Goal: Task Accomplishment & Management: Complete application form

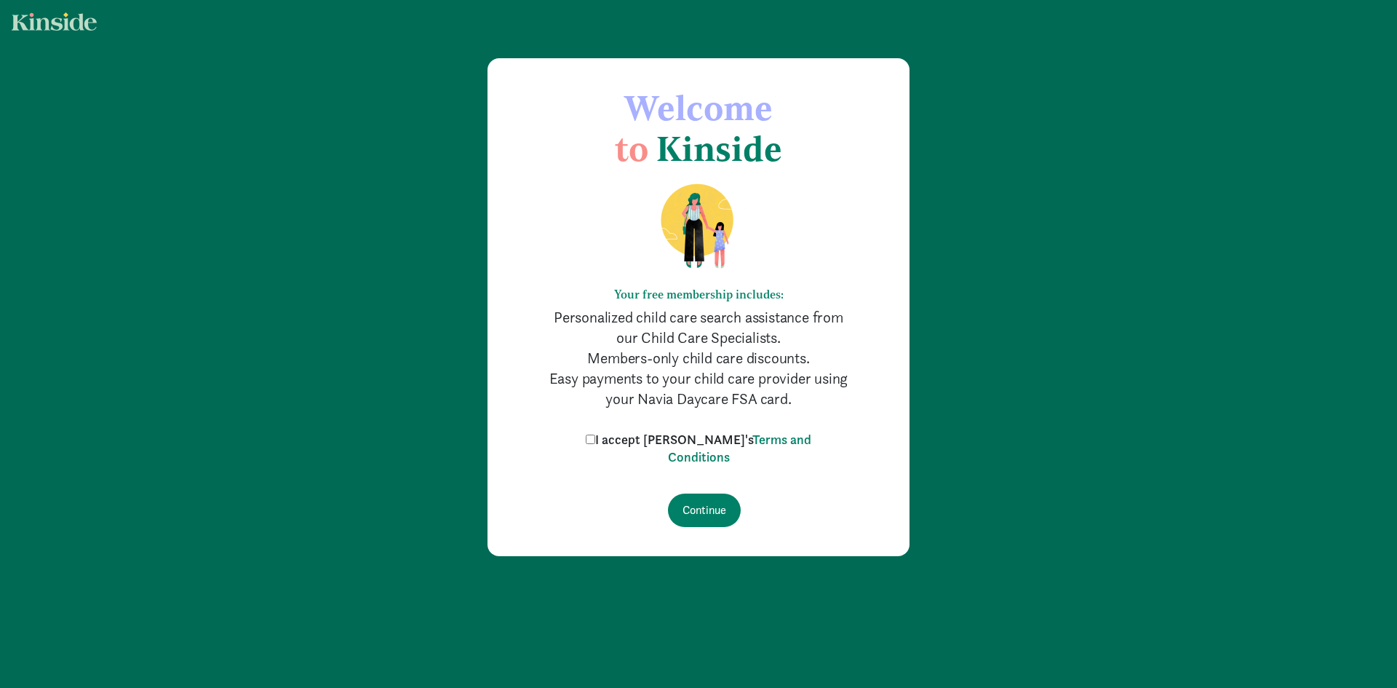
click at [595, 440] on input "I accept [PERSON_NAME]'s Terms and Conditions" at bounding box center [590, 438] width 9 height 9
checkbox input "true"
click at [709, 509] on input "Continue" at bounding box center [704, 509] width 73 height 33
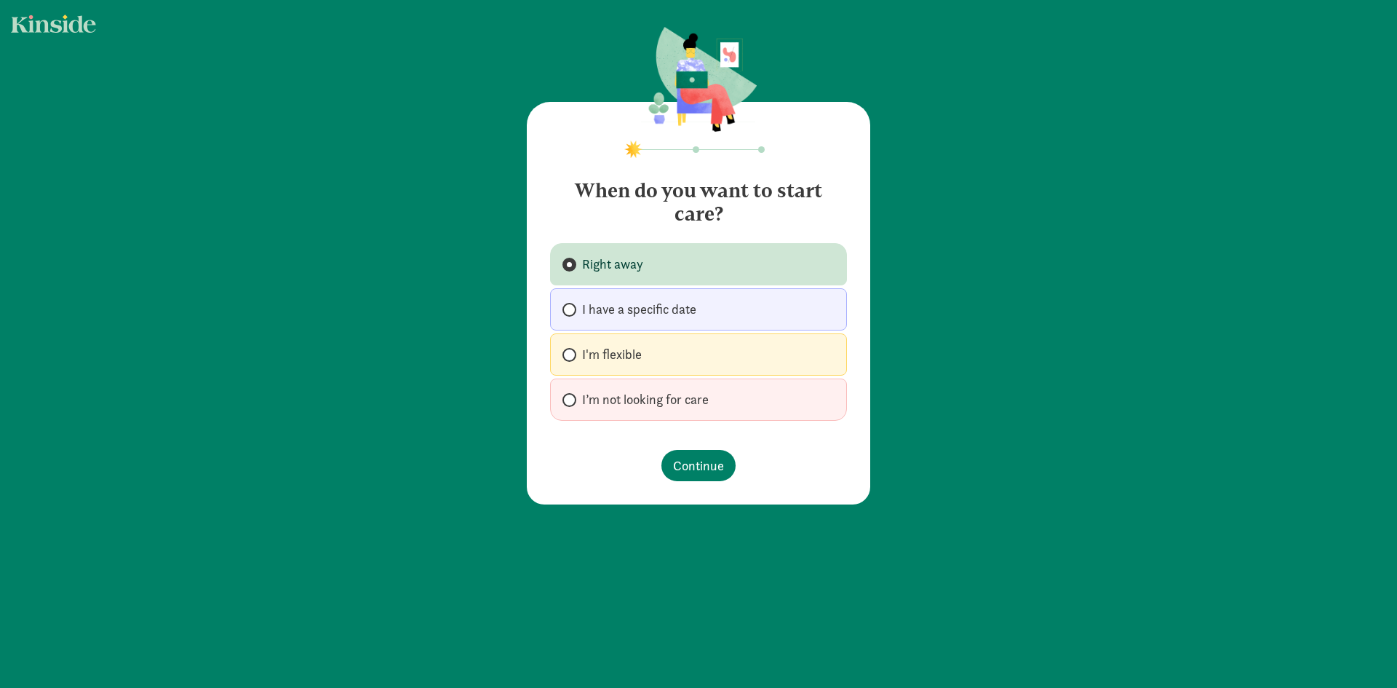
click at [755, 365] on label "I'm flexible" at bounding box center [698, 354] width 297 height 42
click at [572, 359] on input "I'm flexible" at bounding box center [567, 354] width 9 height 9
radio input "true"
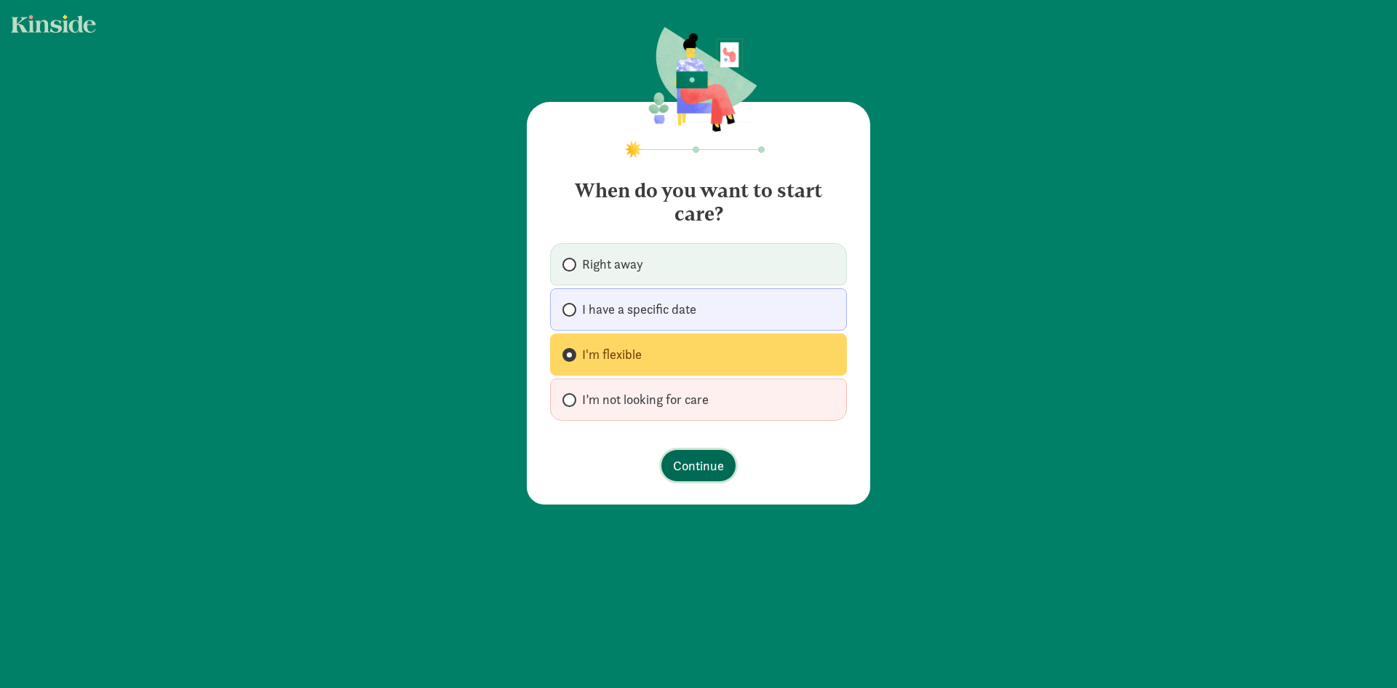
click at [696, 463] on span "Continue" at bounding box center [698, 466] width 51 height 20
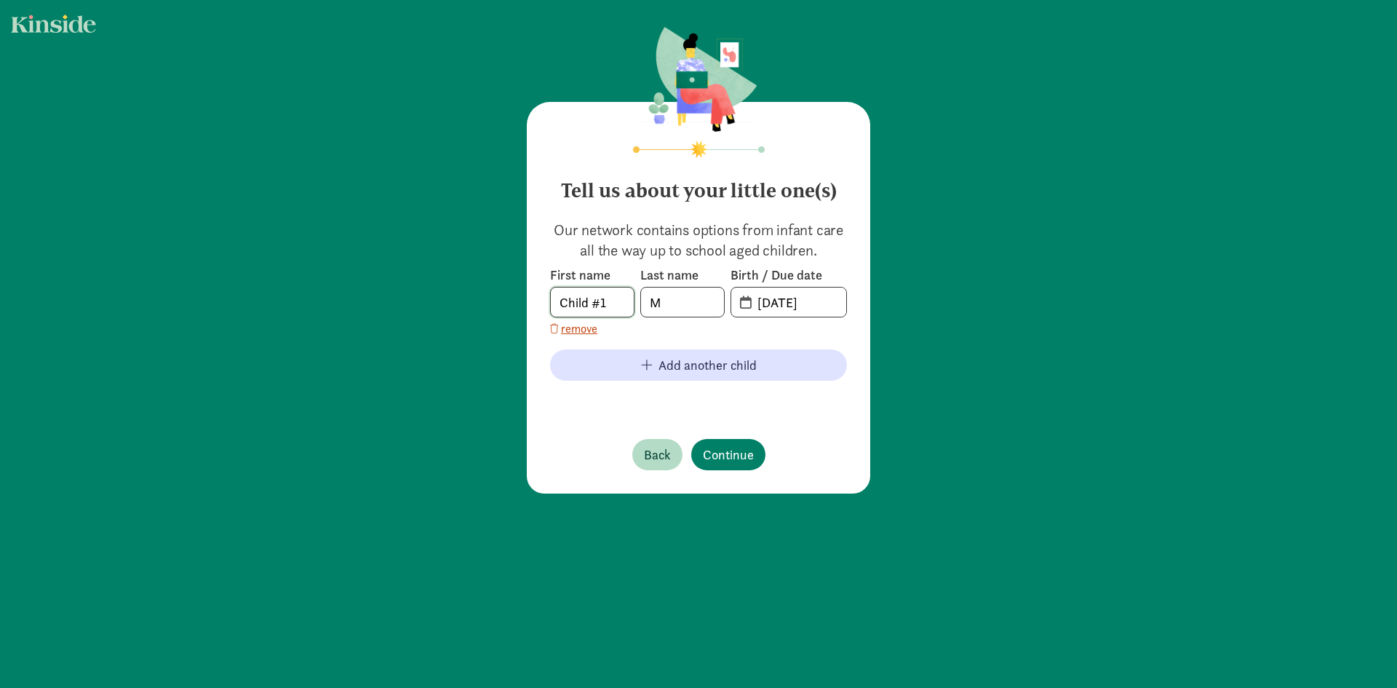
click at [579, 303] on input "Child #1" at bounding box center [592, 301] width 83 height 29
drag, startPoint x: 616, startPoint y: 304, endPoint x: 484, endPoint y: 281, distance: 133.8
click at [484, 281] on div "Tell us about your little one(s) Our network contains options from infant care …" at bounding box center [698, 261] width 1397 height 522
type input "Virginia"
drag, startPoint x: 830, startPoint y: 304, endPoint x: 685, endPoint y: 293, distance: 145.3
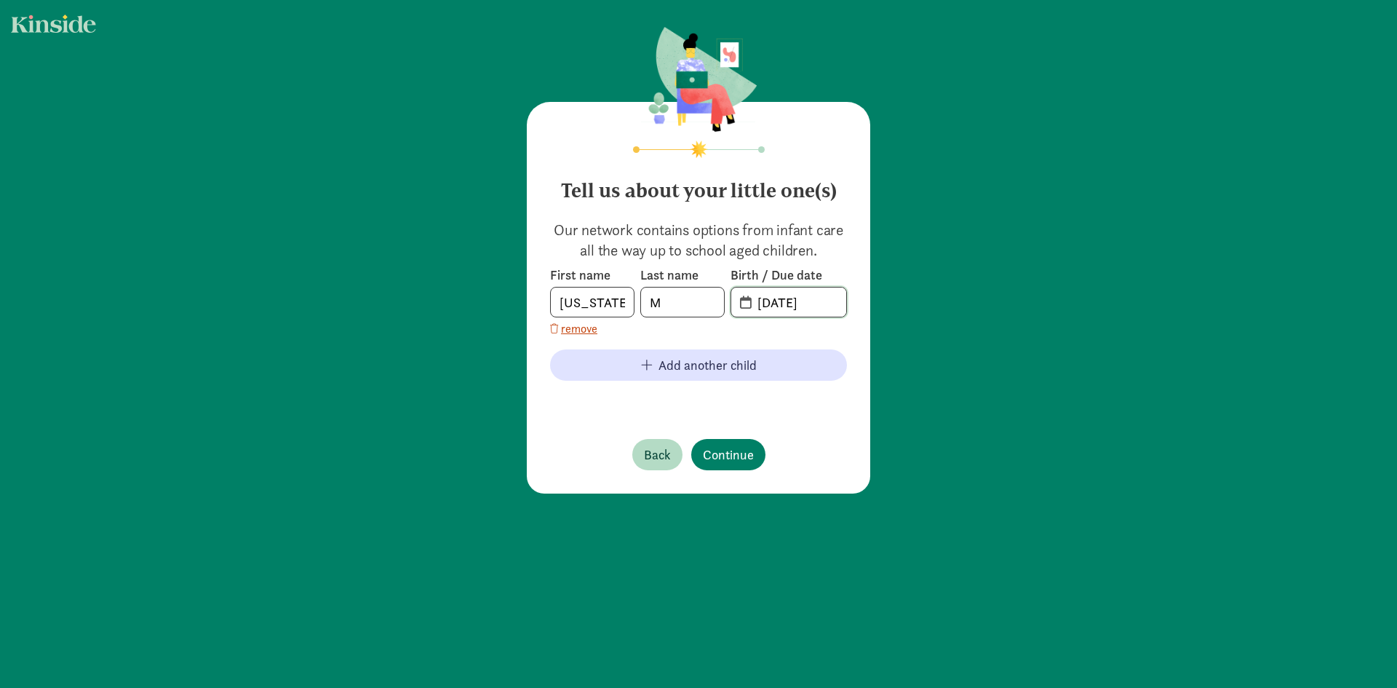
click at [685, 293] on div "First name Virginia Last name M Birth / Due date 08-20-2025" at bounding box center [698, 291] width 297 height 51
click at [742, 298] on span "08-20-2025" at bounding box center [788, 301] width 115 height 29
click at [735, 306] on span "20-25-0820" at bounding box center [788, 301] width 115 height 29
drag, startPoint x: 821, startPoint y: 301, endPoint x: 712, endPoint y: 291, distance: 109.6
click at [712, 291] on div "First name Virginia Last name M Birth / Due date 20-25-0820" at bounding box center [698, 291] width 297 height 51
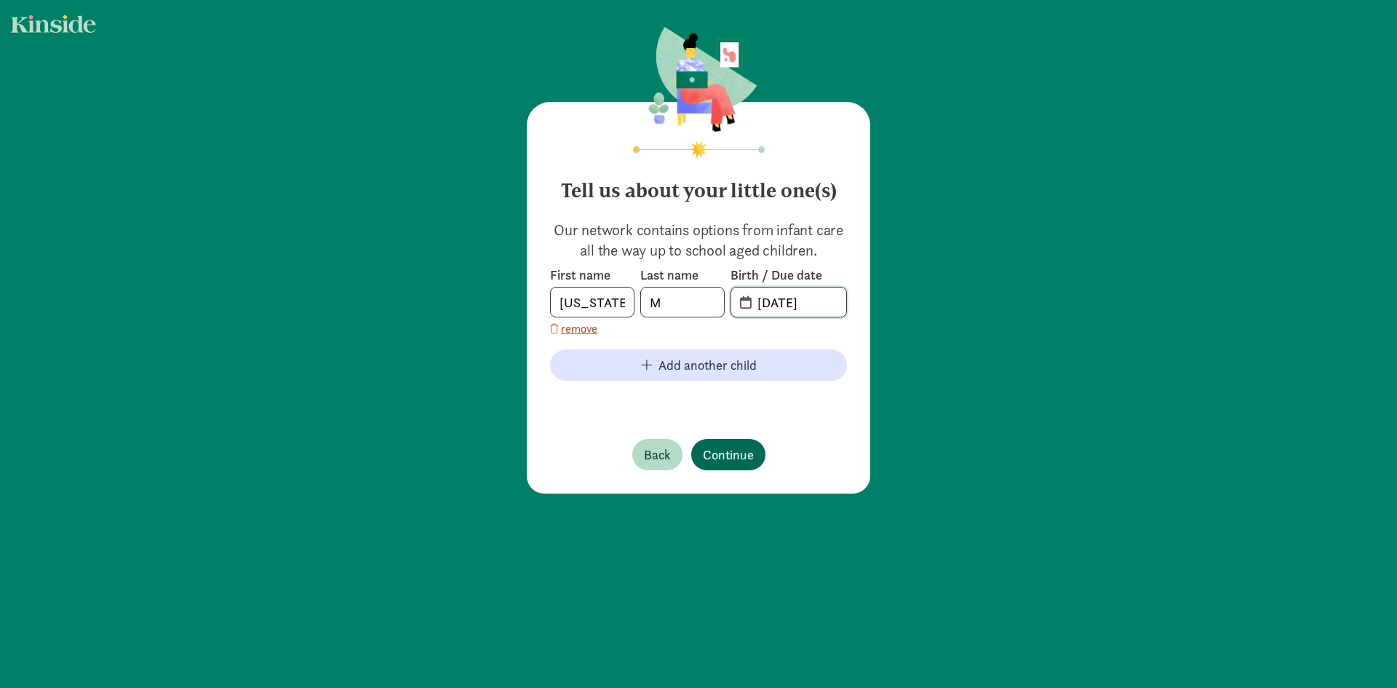
type input "11-01-2024"
click at [740, 458] on span "Continue" at bounding box center [728, 455] width 51 height 20
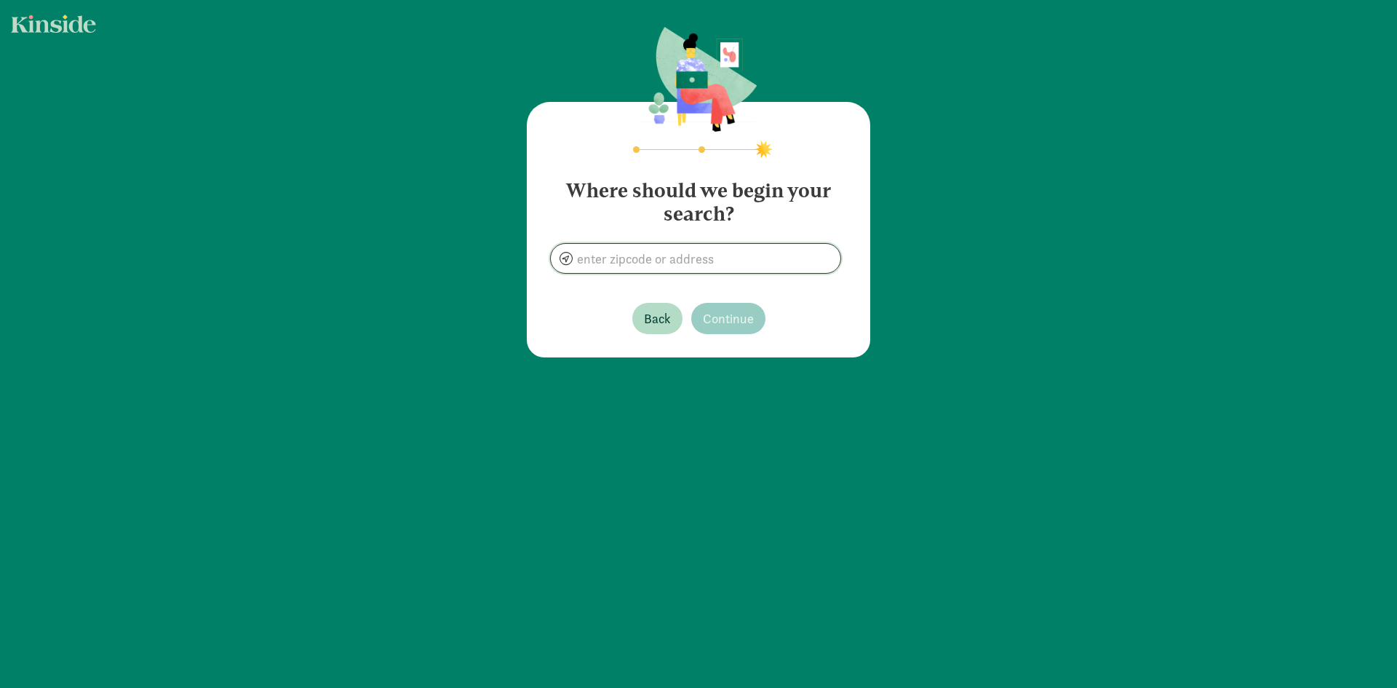
click at [716, 256] on input at bounding box center [696, 258] width 290 height 29
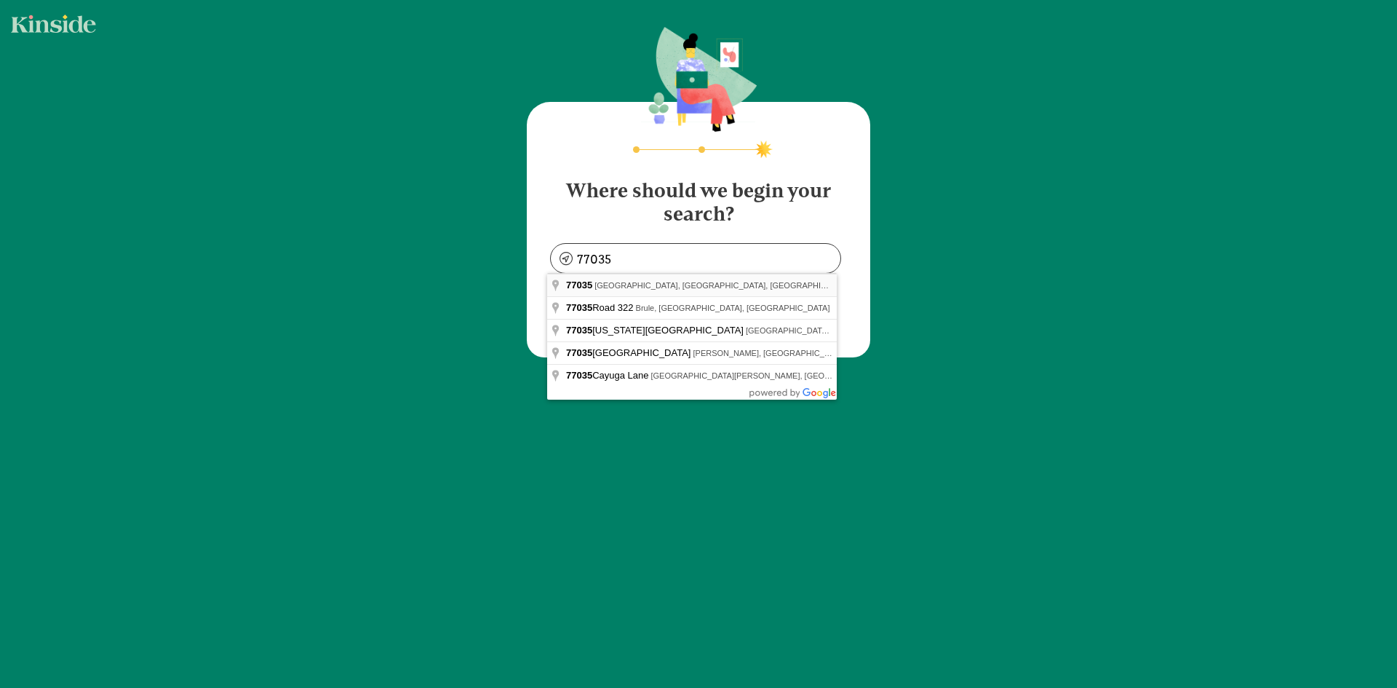
type input "Houston, TX 77035, USA"
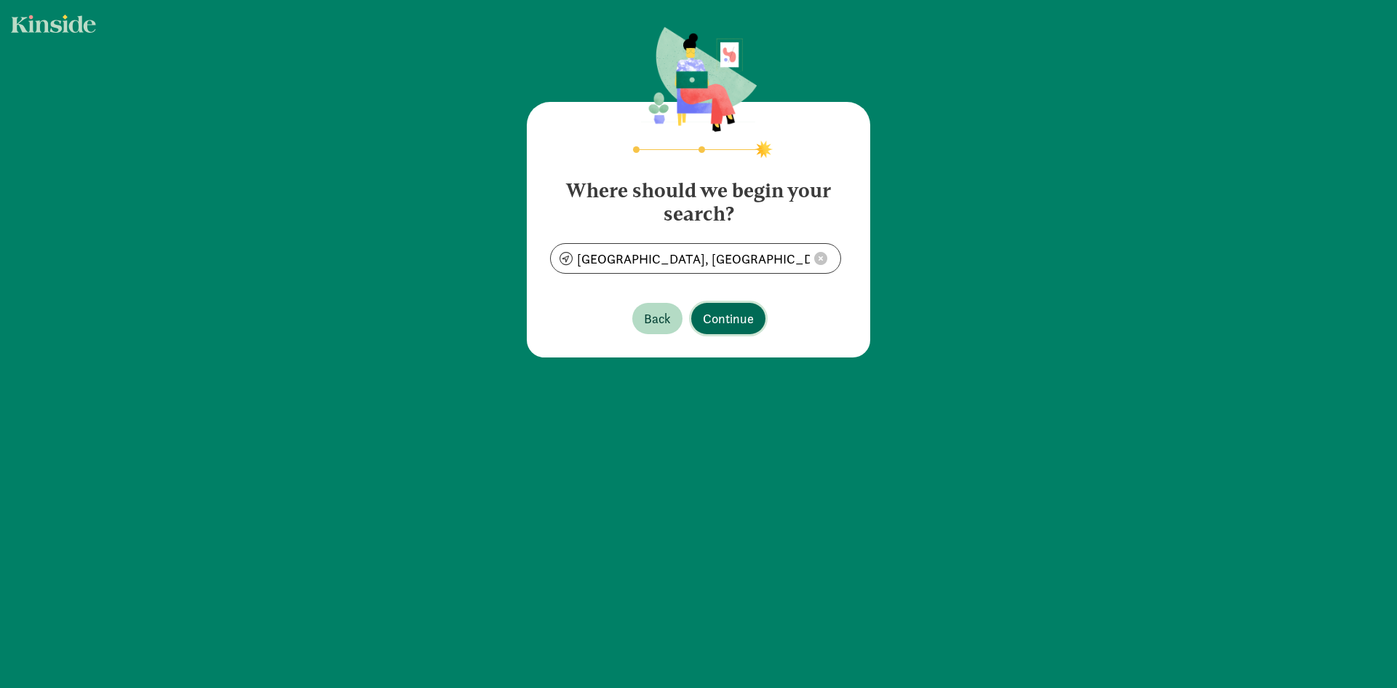
click at [739, 309] on span "Continue" at bounding box center [728, 319] width 51 height 20
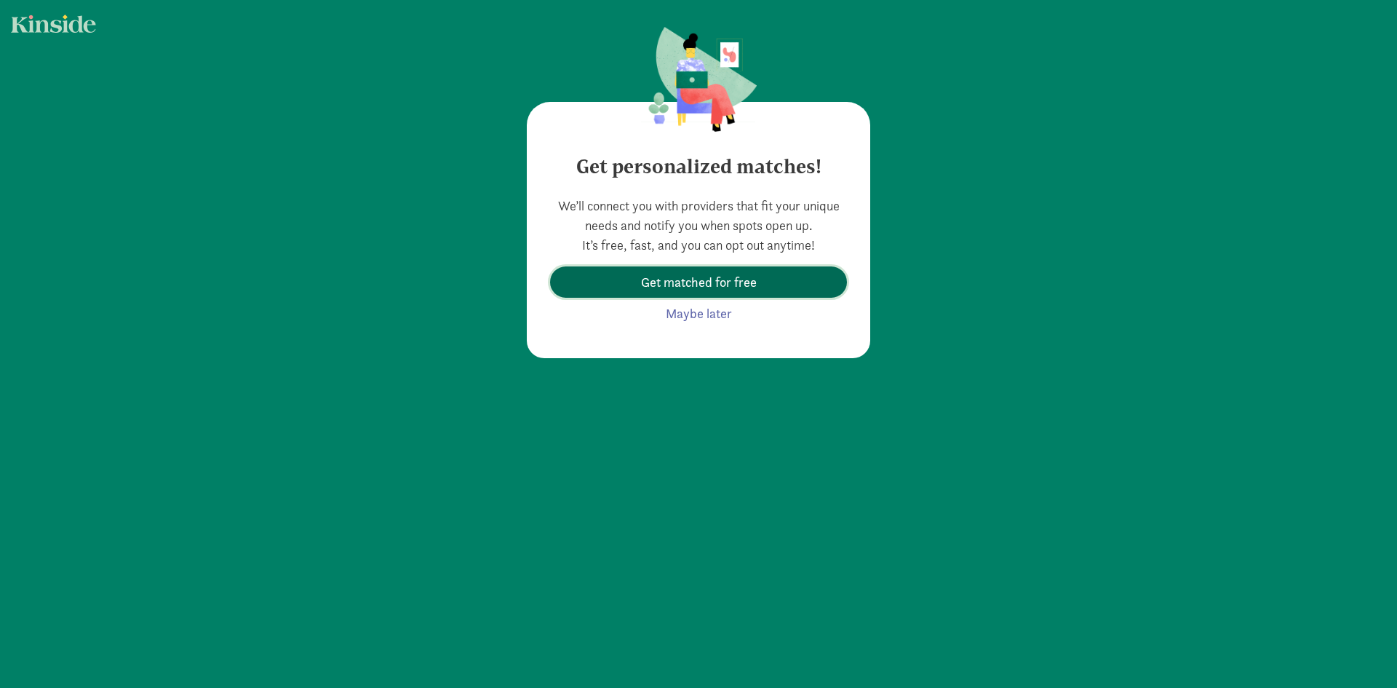
click at [751, 275] on span "Get matched for free" at bounding box center [699, 282] width 116 height 20
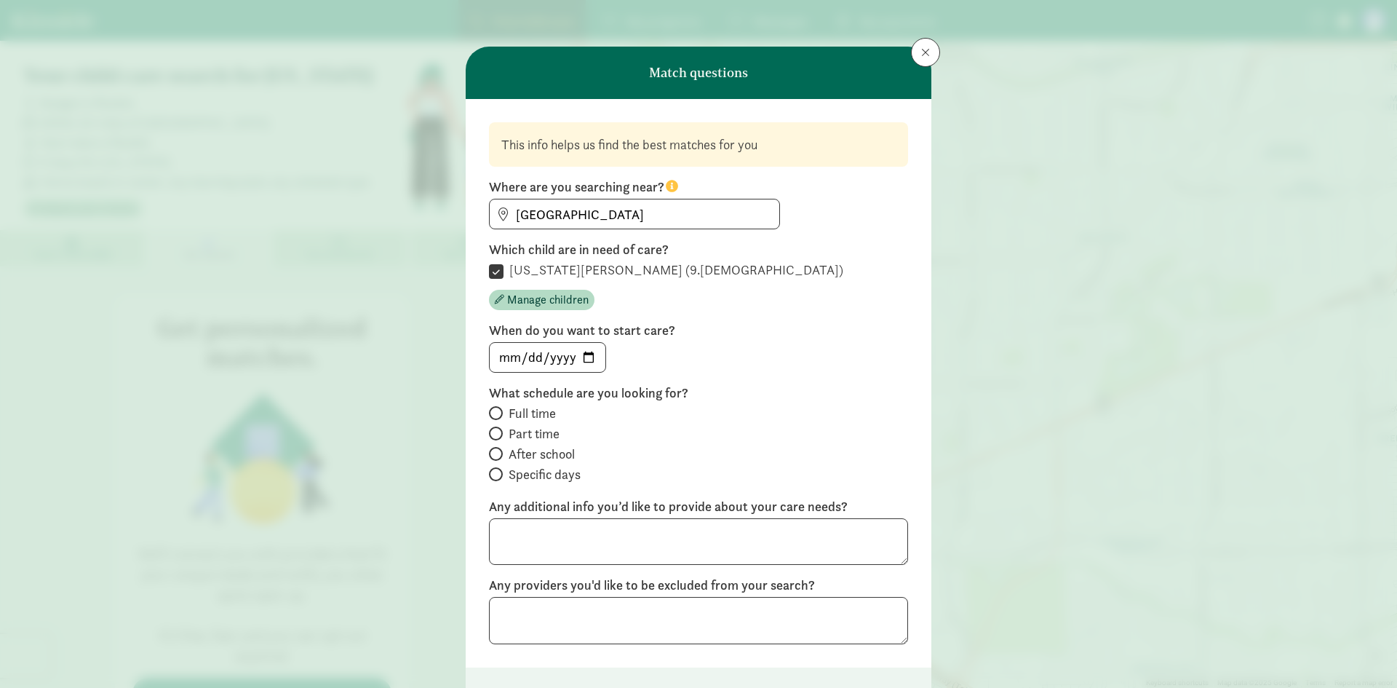
click at [509, 410] on span "Full time" at bounding box center [532, 413] width 47 height 17
click at [498, 410] on input "Full time" at bounding box center [493, 412] width 9 height 9
radio input "true"
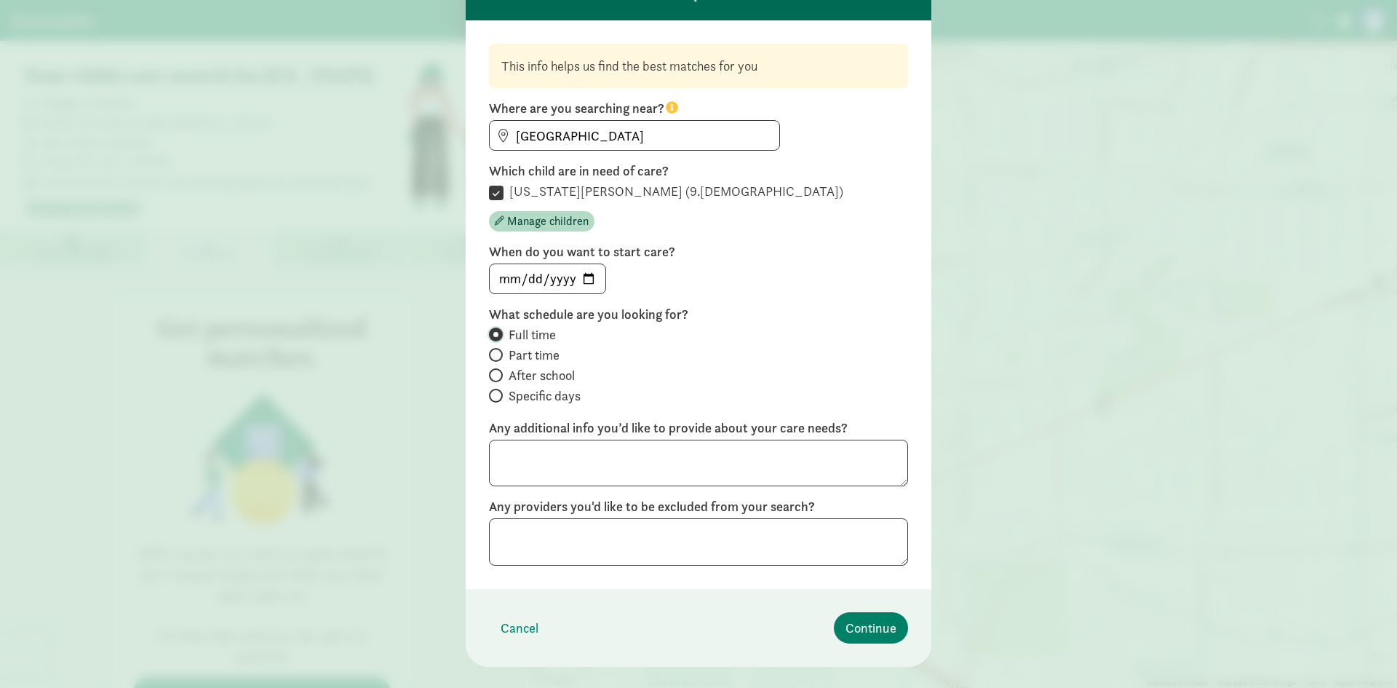
scroll to position [104, 0]
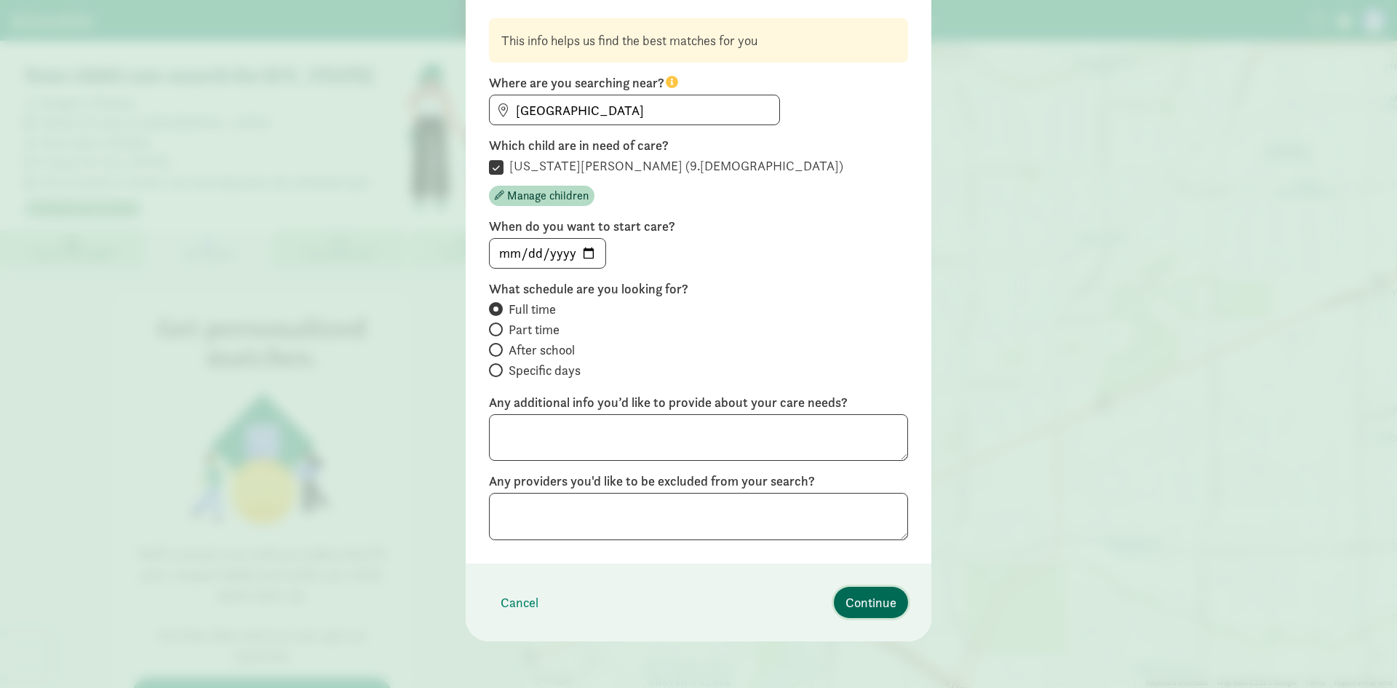
click at [873, 601] on span "Continue" at bounding box center [871, 602] width 51 height 20
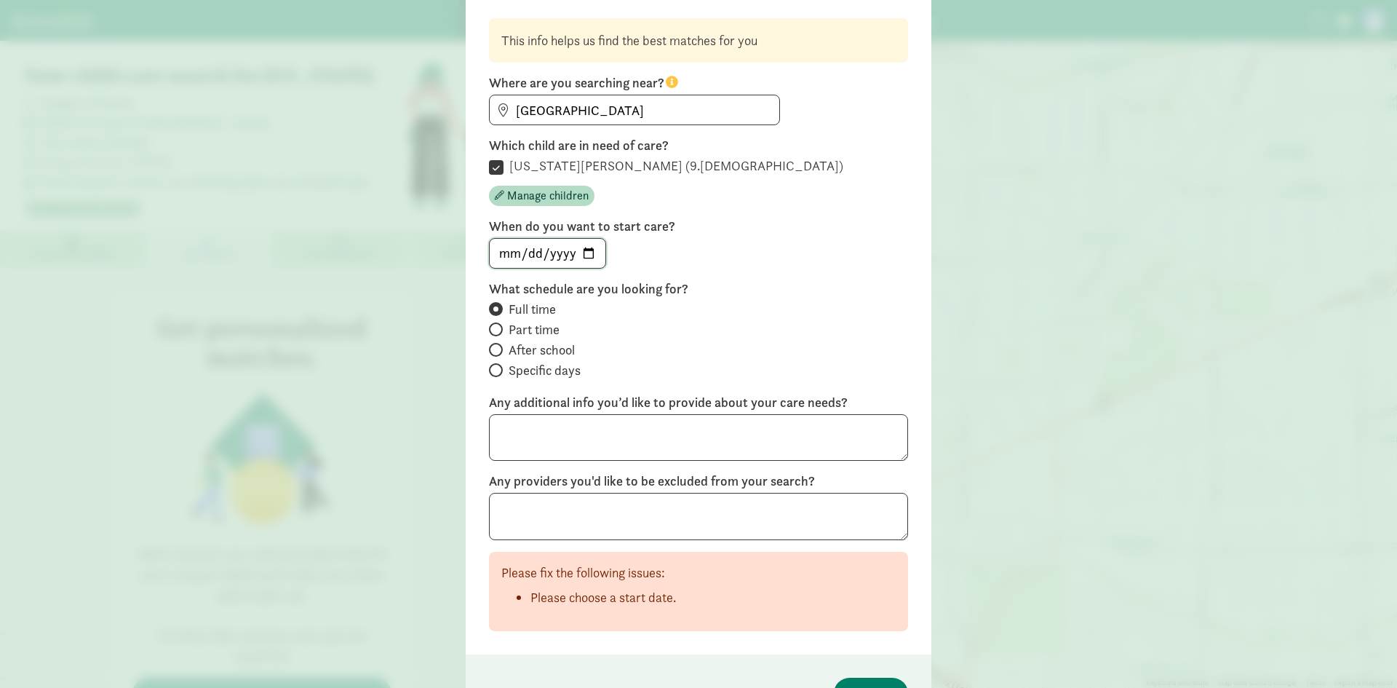
click at [511, 247] on input "date" at bounding box center [548, 253] width 116 height 29
click at [592, 249] on input "date" at bounding box center [548, 253] width 116 height 29
type input "2025-09-01"
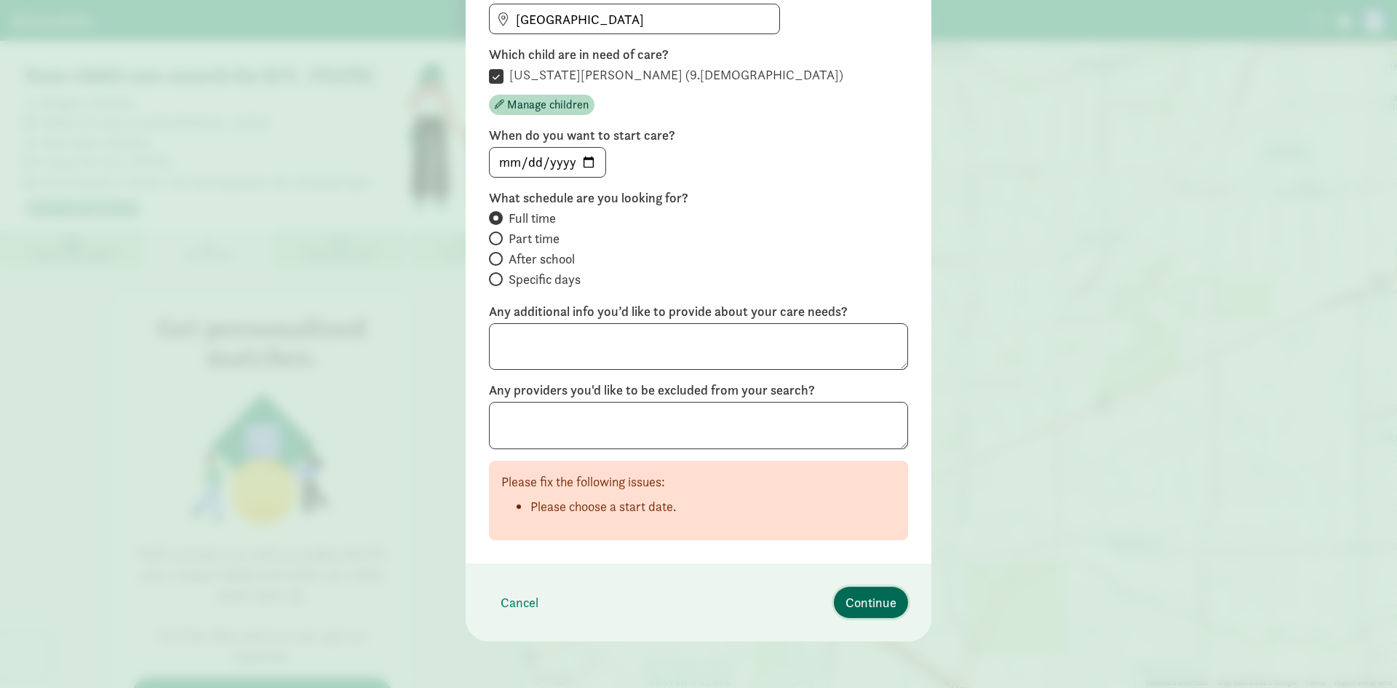
click at [862, 603] on span "Continue" at bounding box center [871, 602] width 51 height 20
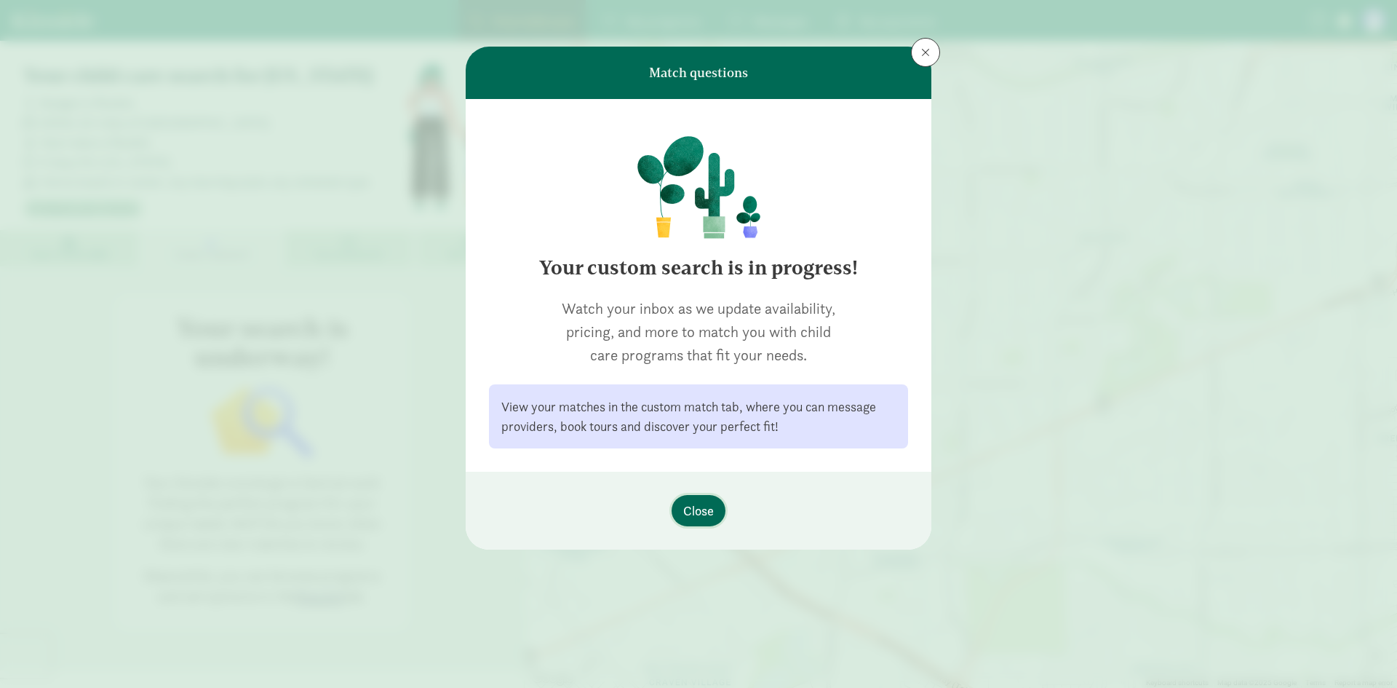
scroll to position [0, 0]
click at [702, 513] on span "Close" at bounding box center [698, 511] width 31 height 20
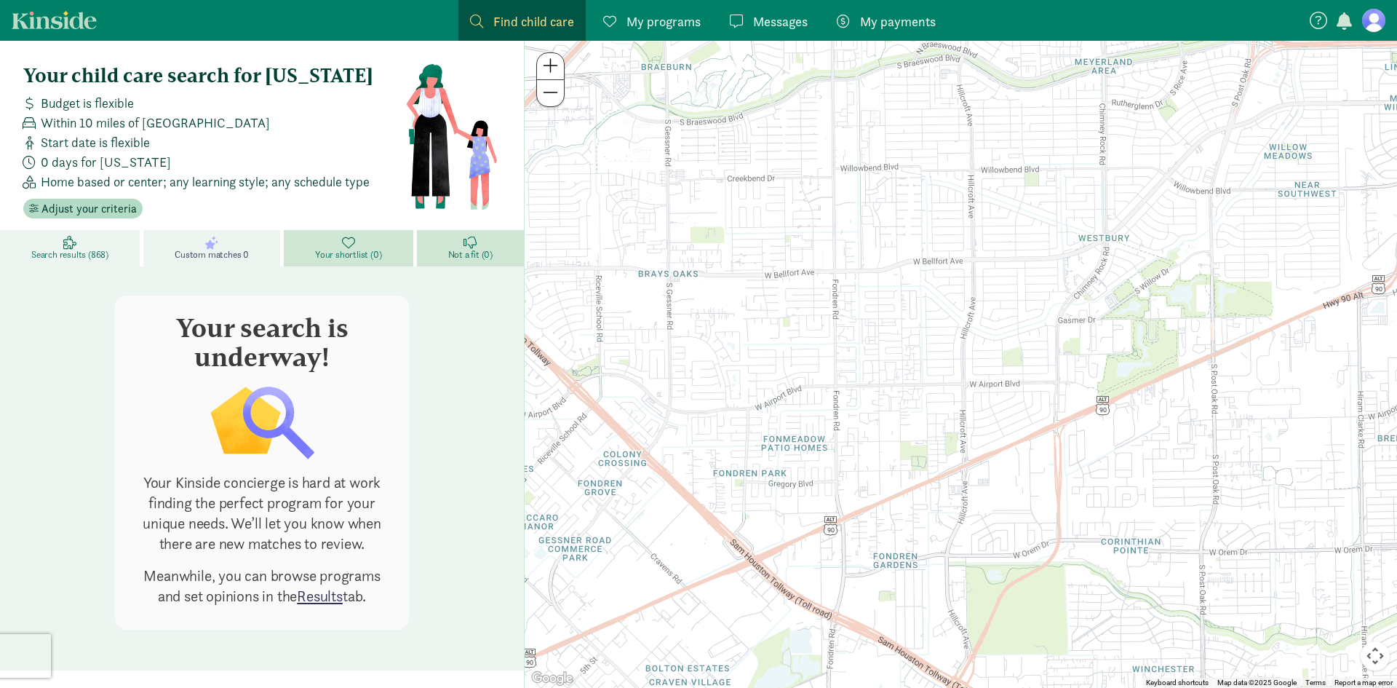
click at [87, 258] on span "Search results (868)" at bounding box center [69, 255] width 77 height 12
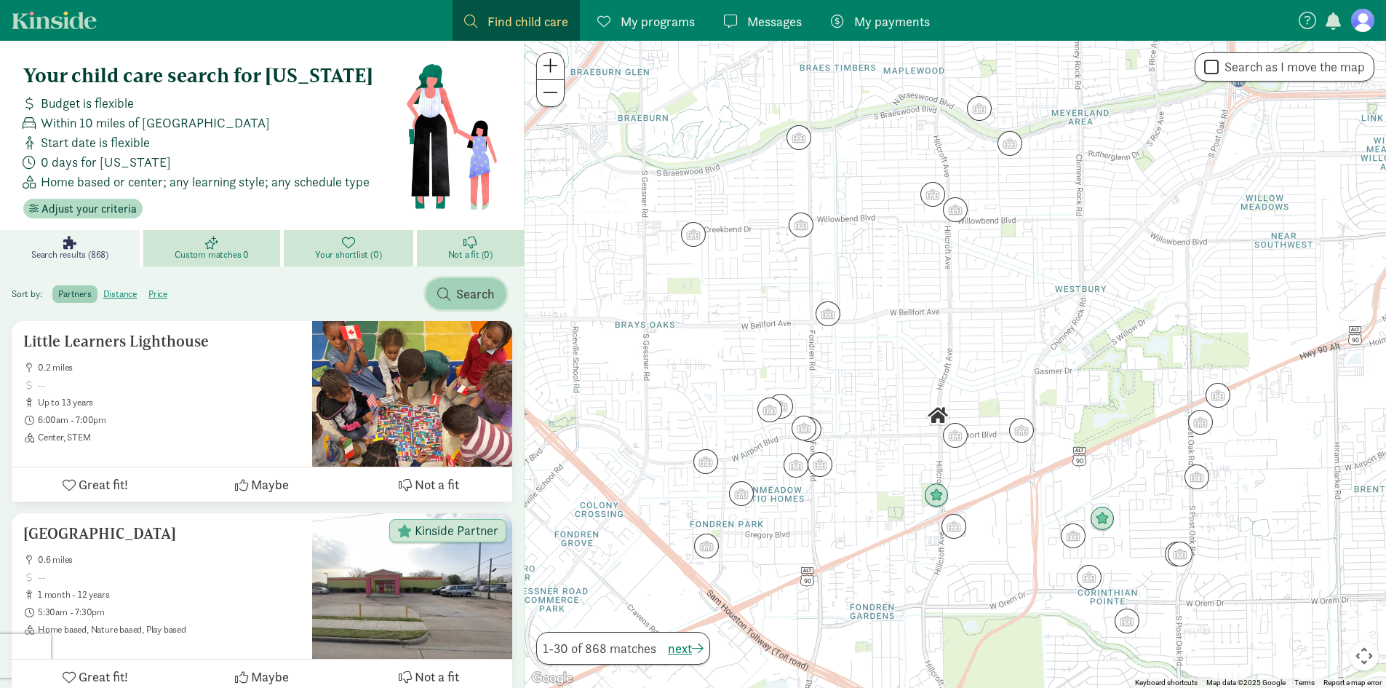
click at [472, 286] on span "Search" at bounding box center [475, 294] width 39 height 20
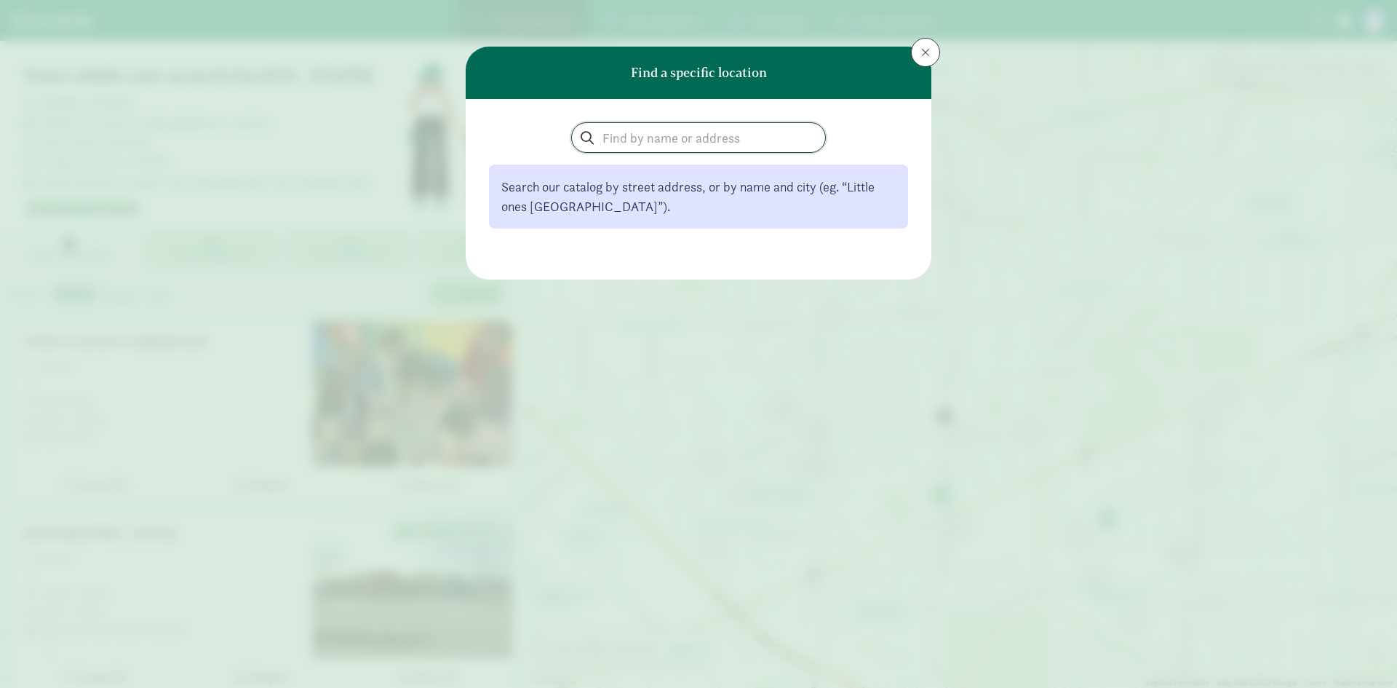
click at [664, 140] on input "search" at bounding box center [698, 137] width 253 height 29
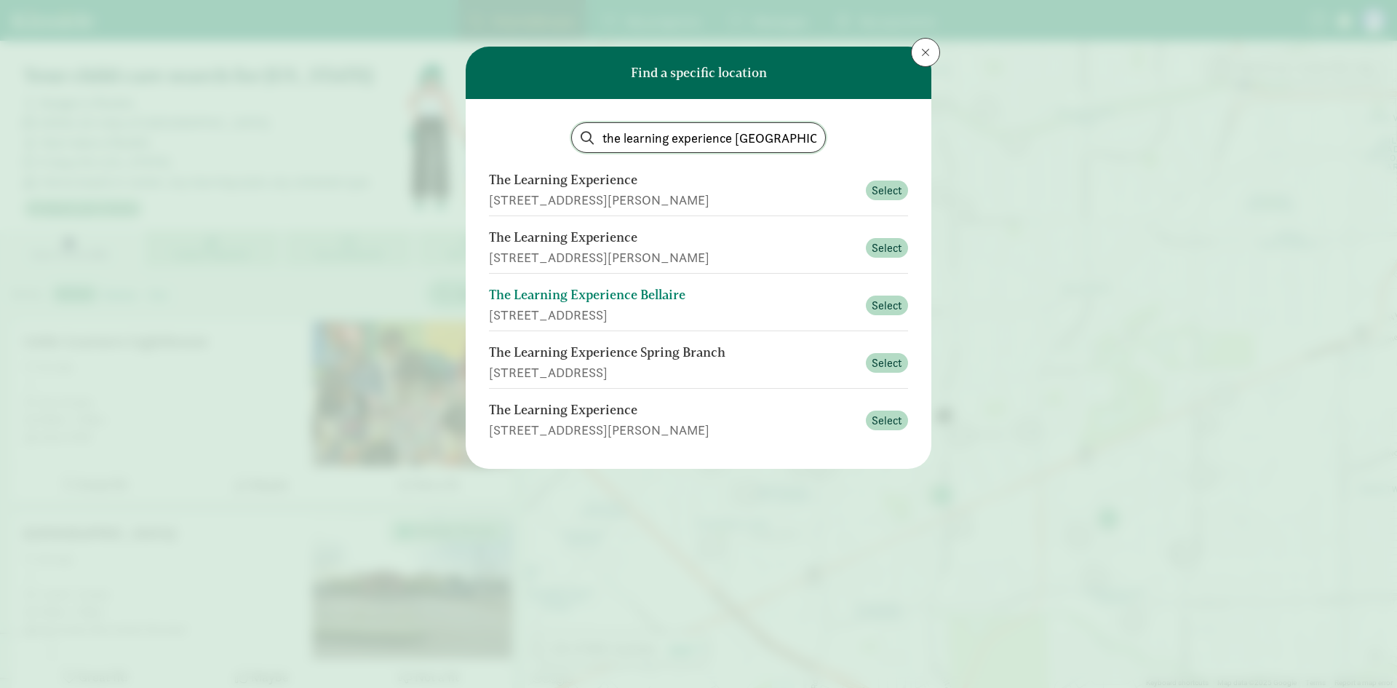
type input "the learning experience houston"
click at [758, 303] on div "The Learning Experience Bellaire" at bounding box center [673, 295] width 368 height 20
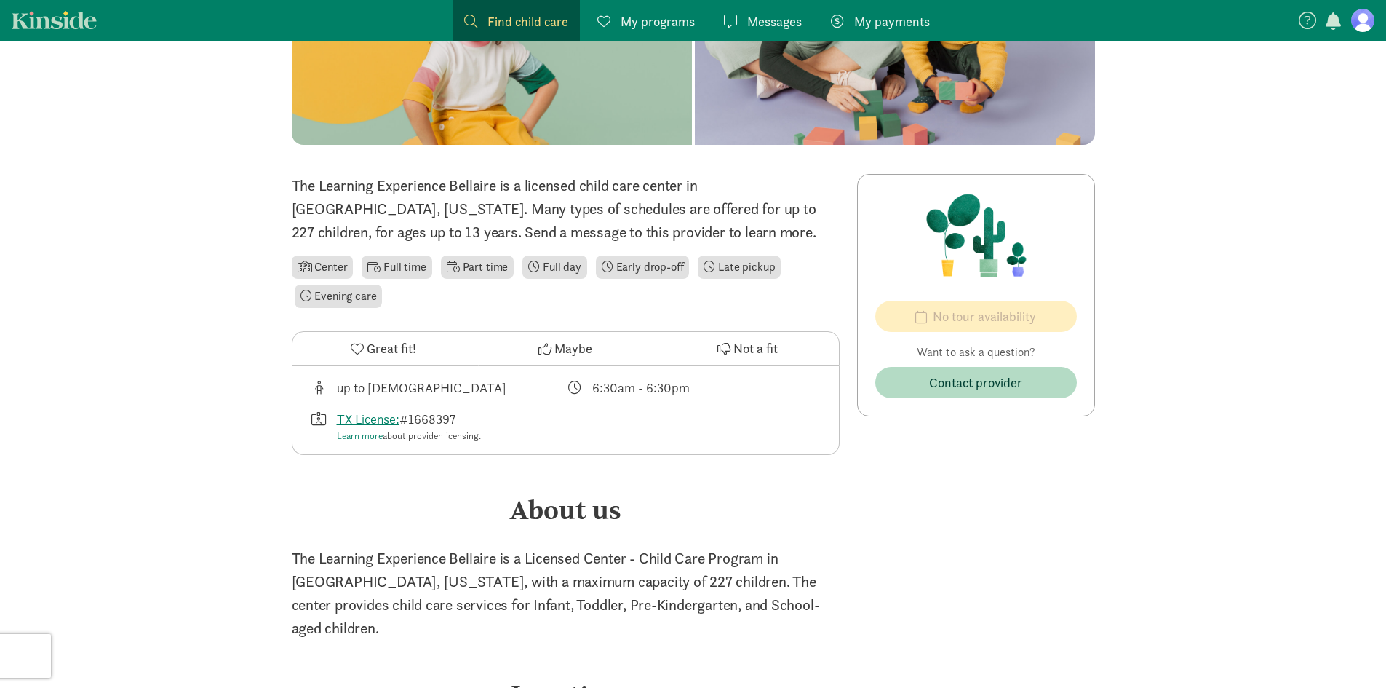
scroll to position [146, 0]
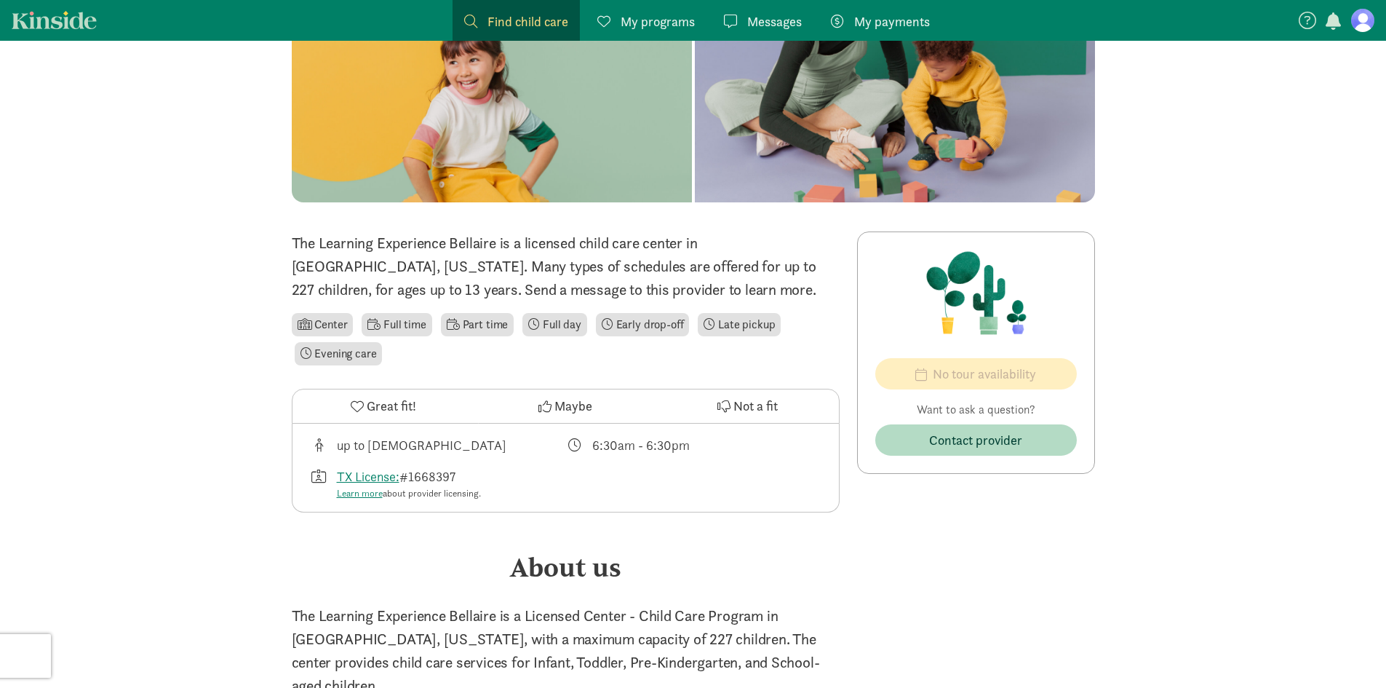
click at [641, 20] on span "My programs" at bounding box center [658, 22] width 74 height 20
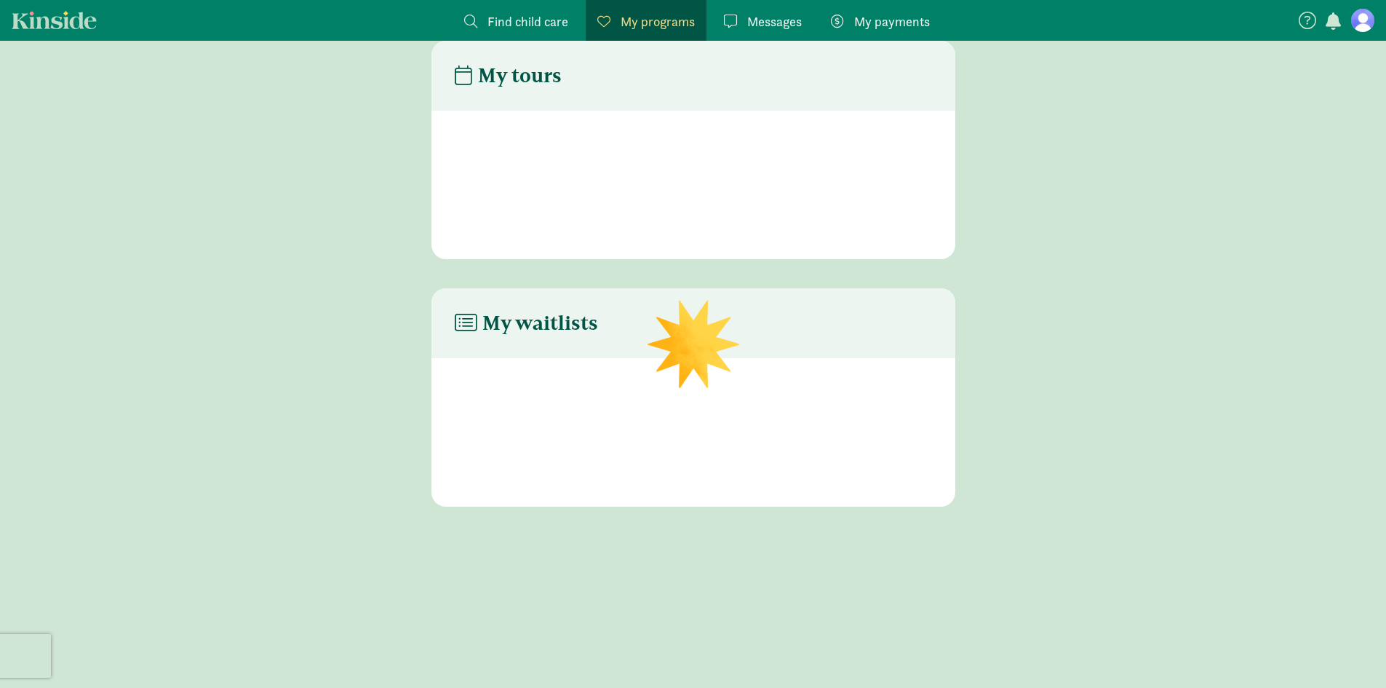
scroll to position [29, 0]
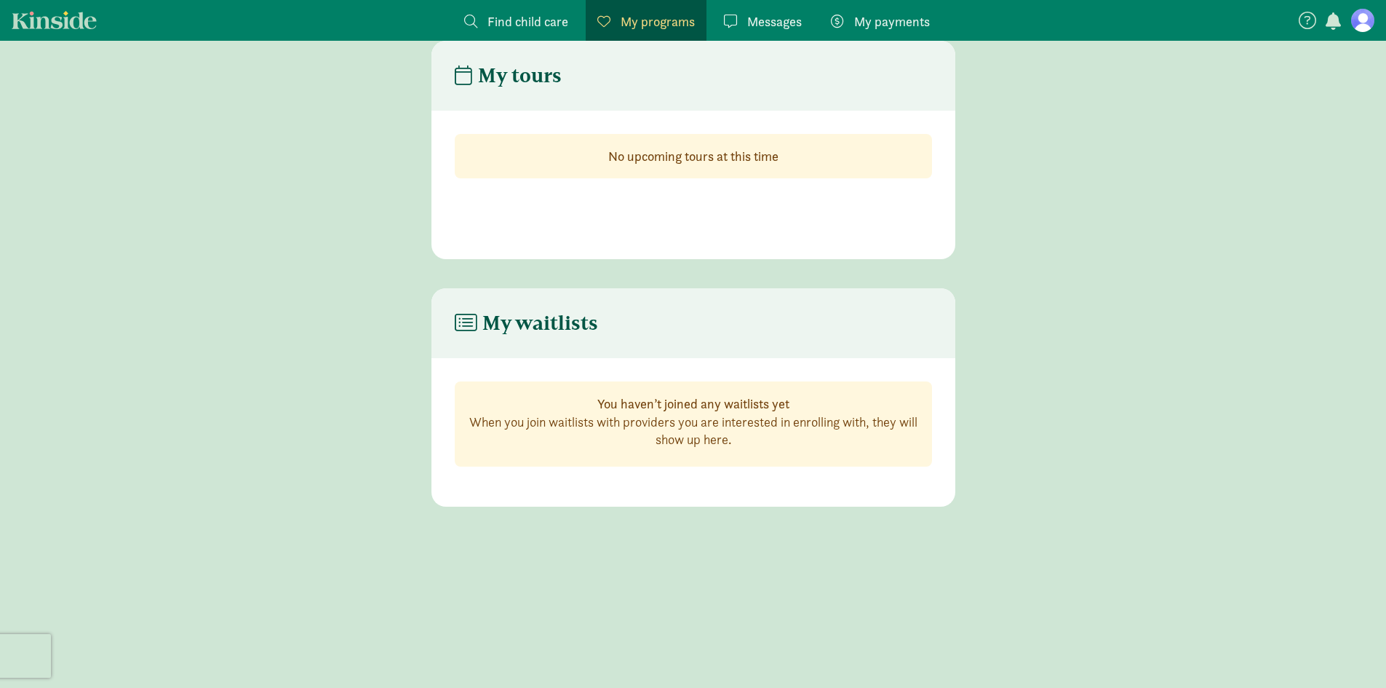
click at [1307, 20] on icon at bounding box center [1307, 20] width 17 height 17
click at [1362, 58] on icon at bounding box center [1368, 57] width 13 height 17
click at [1308, 18] on icon at bounding box center [1307, 20] width 17 height 17
click at [1372, 58] on icon at bounding box center [1368, 57] width 13 height 17
click at [1360, 15] on figure at bounding box center [1362, 20] width 23 height 23
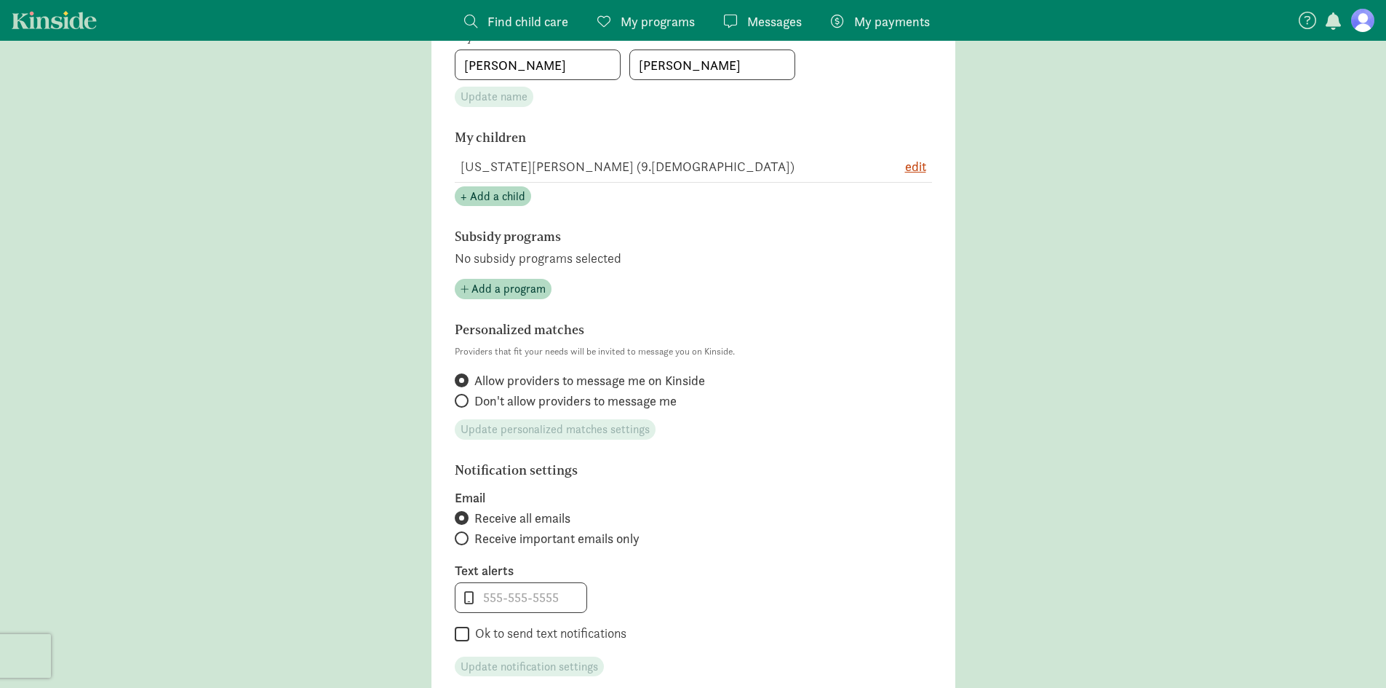
scroll to position [393, 0]
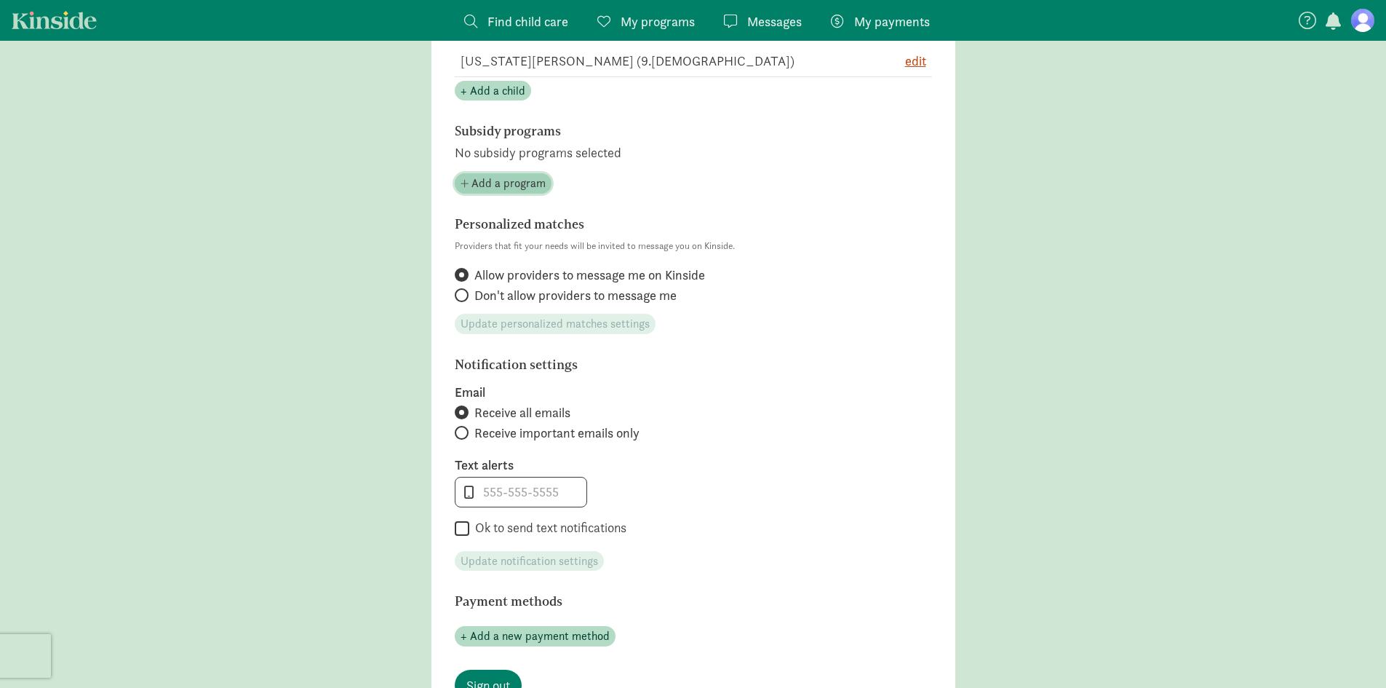
click at [525, 184] on span "Add a program" at bounding box center [509, 183] width 74 height 17
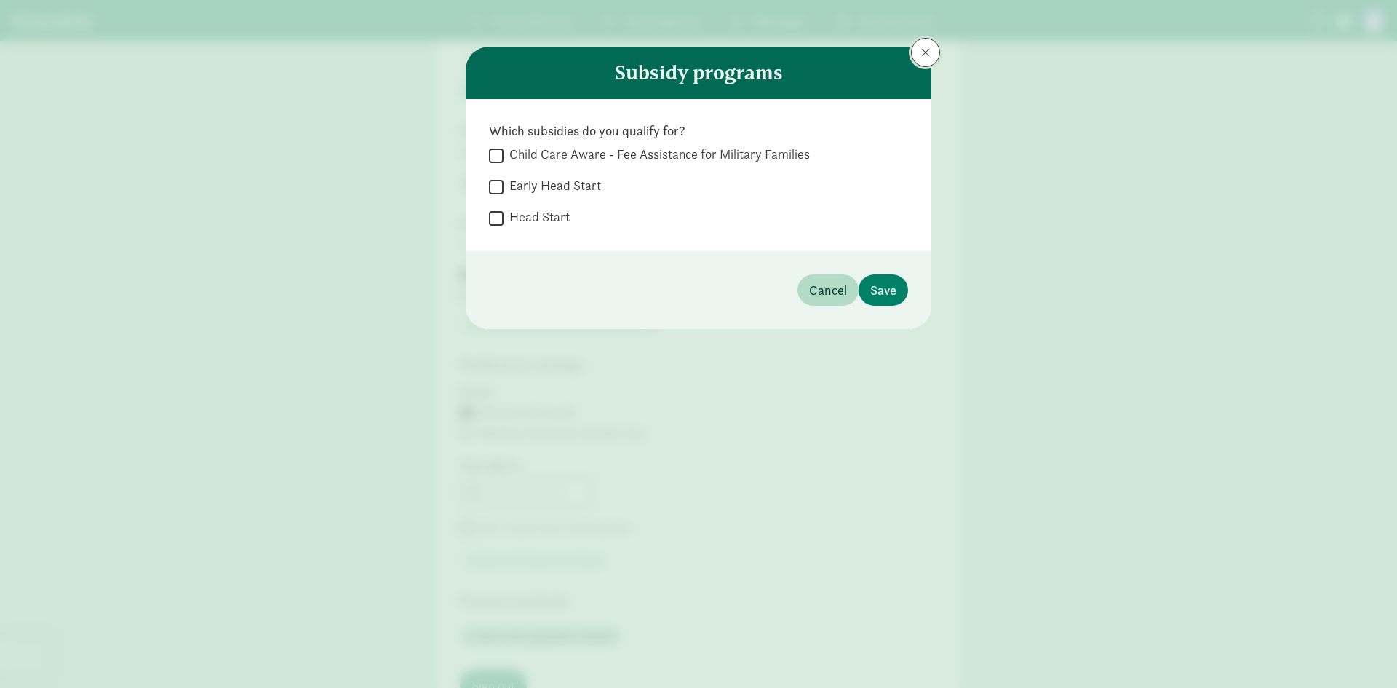
click at [923, 46] on button at bounding box center [925, 52] width 29 height 29
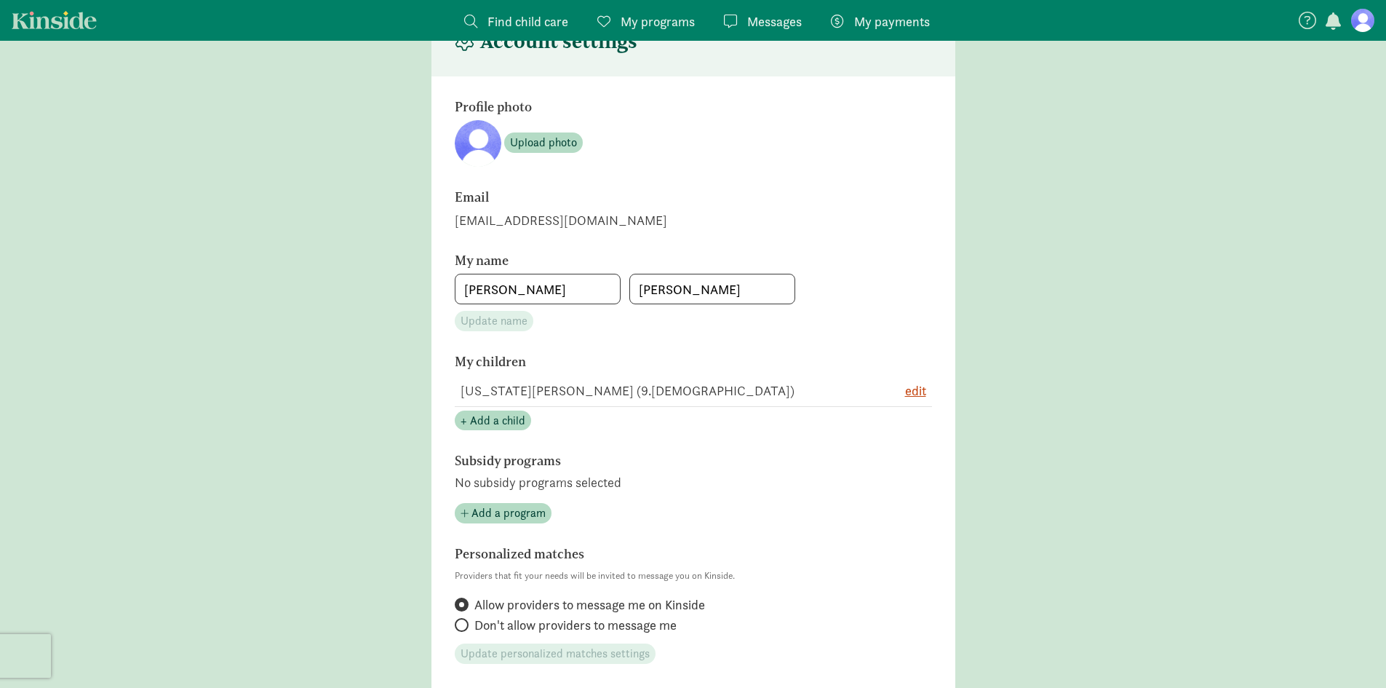
scroll to position [0, 0]
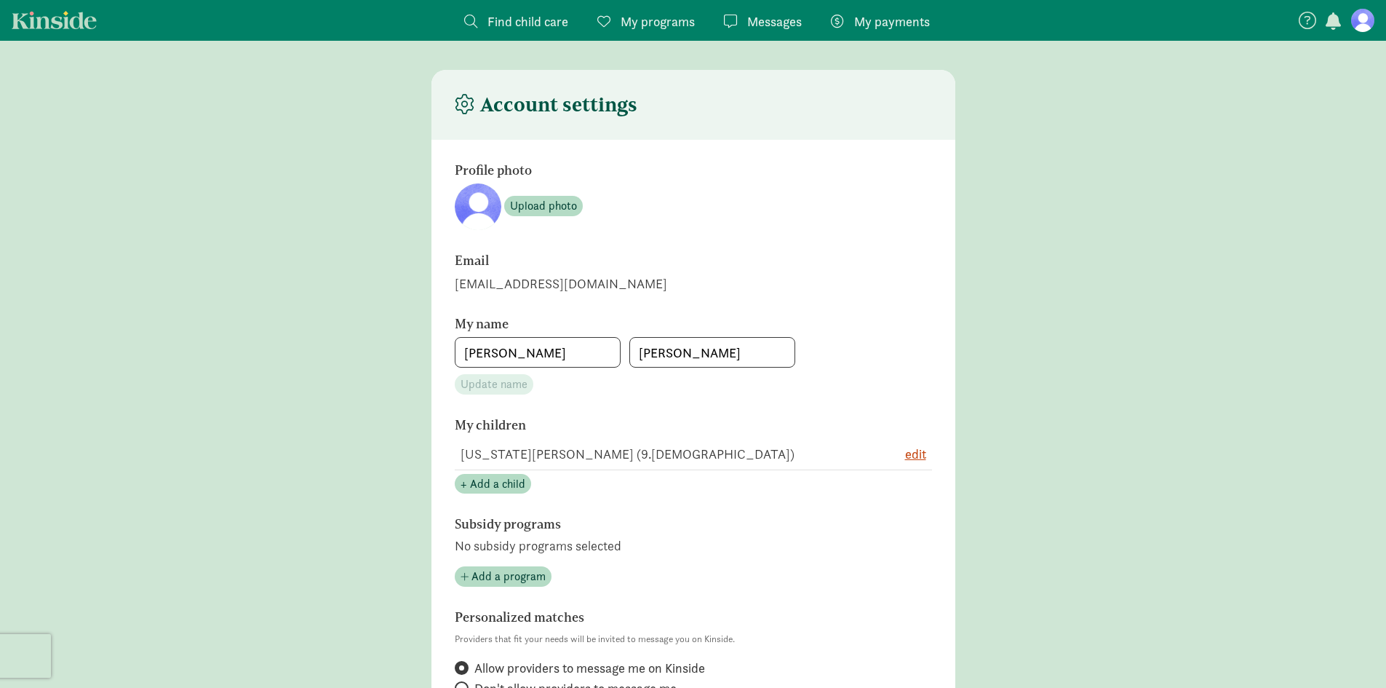
click at [907, 28] on span "My payments" at bounding box center [892, 22] width 76 height 20
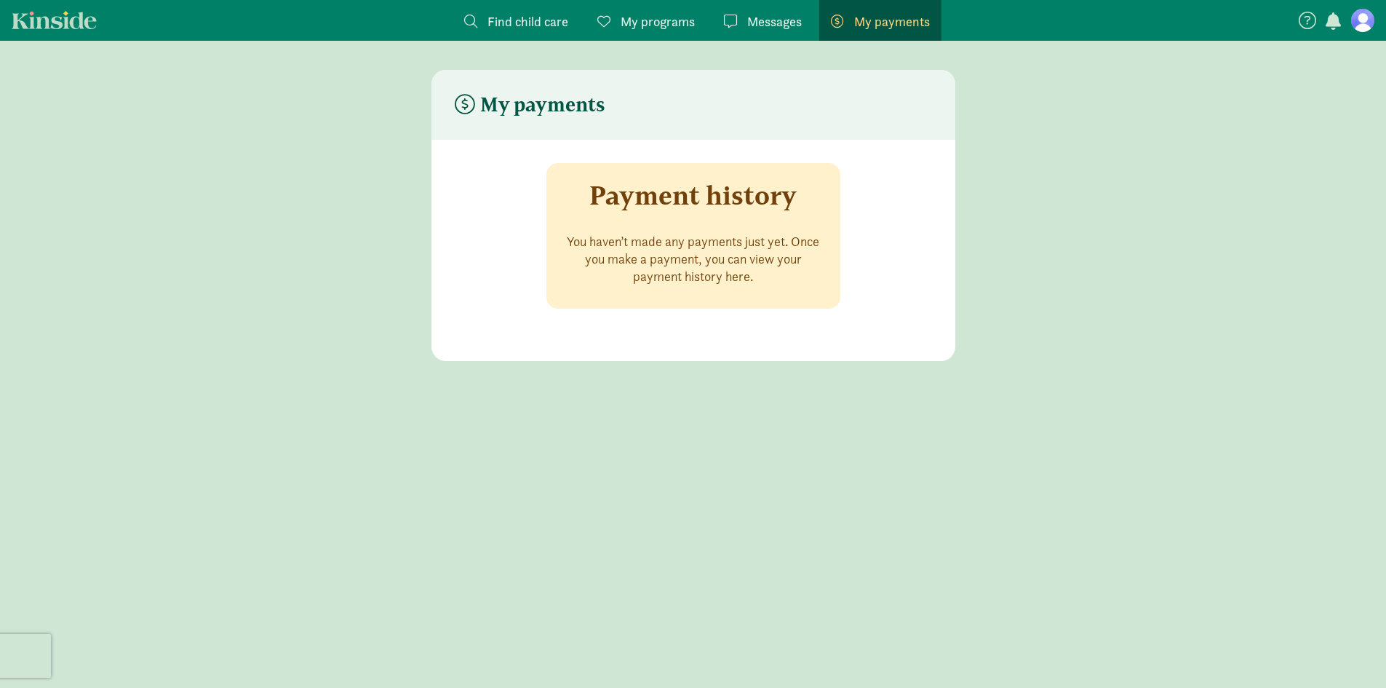
click at [501, 25] on span "Find child care" at bounding box center [528, 22] width 81 height 20
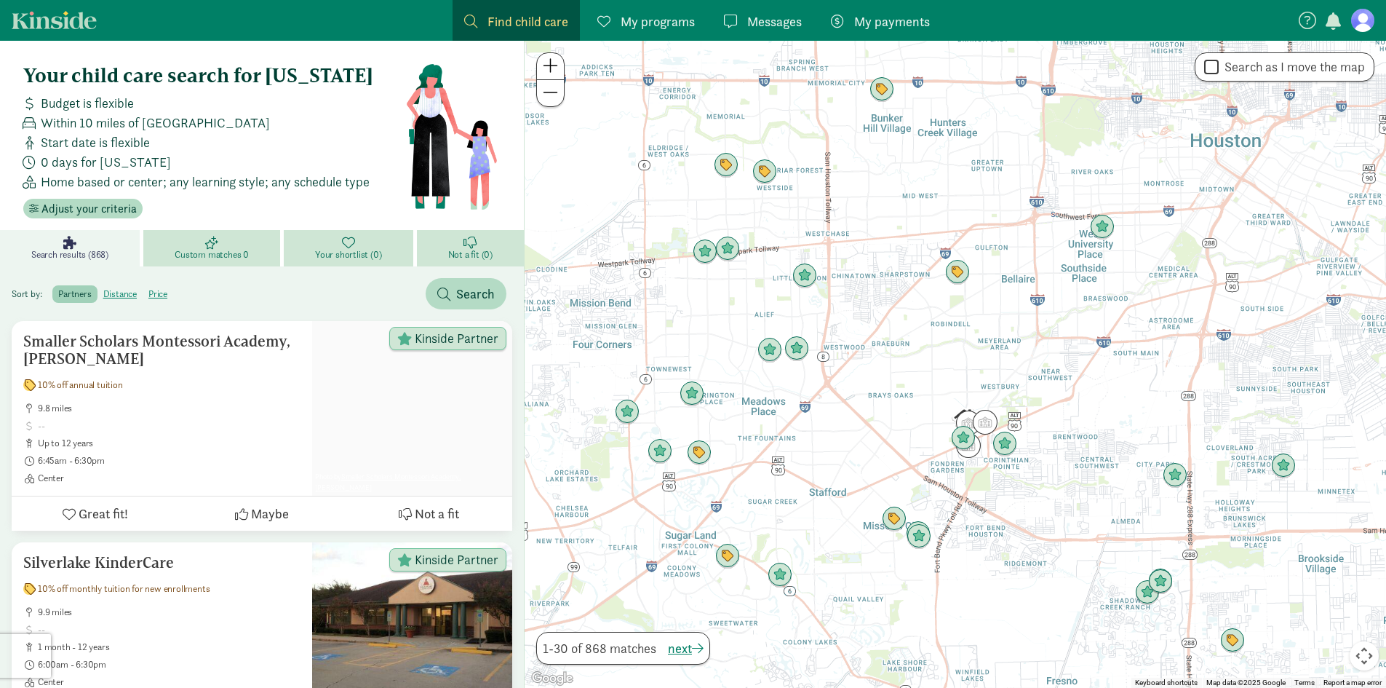
click at [1305, 21] on icon at bounding box center [1307, 20] width 17 height 17
click at [1375, 60] on button at bounding box center [1369, 59] width 31 height 31
click at [1364, 22] on figure at bounding box center [1362, 20] width 23 height 23
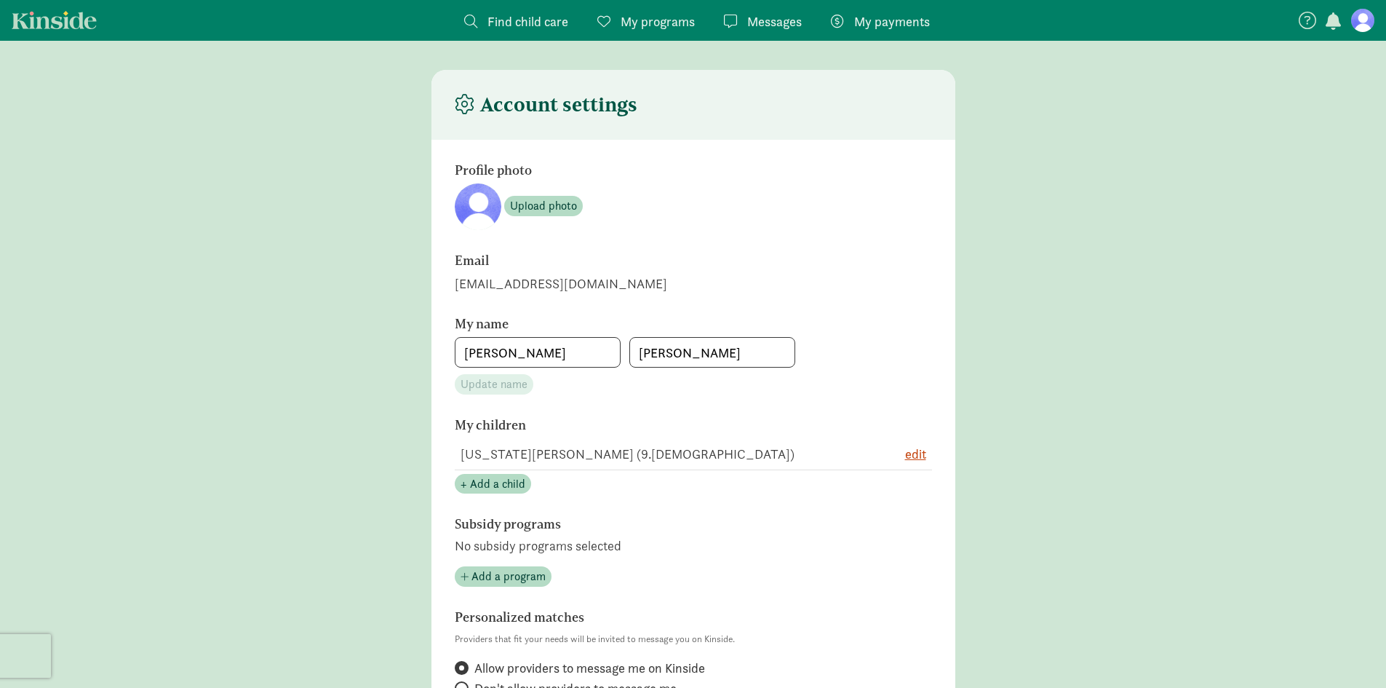
click at [1311, 20] on icon at bounding box center [1307, 20] width 17 height 17
